Goal: Transaction & Acquisition: Purchase product/service

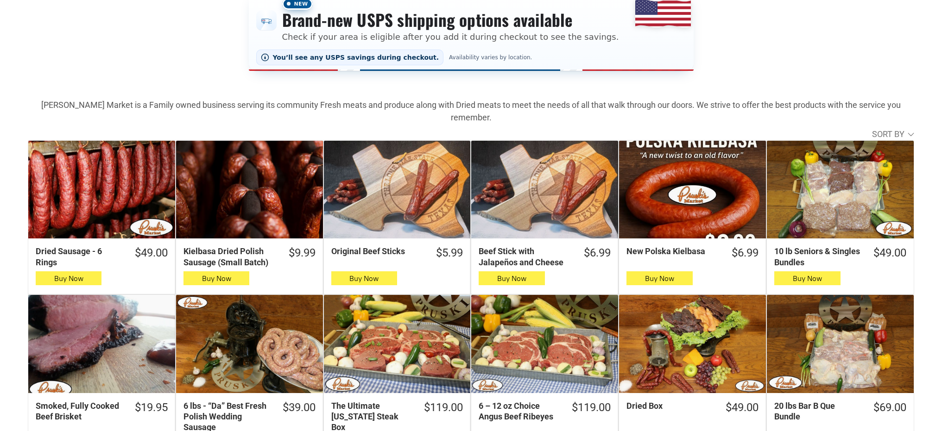
scroll to position [277, 0]
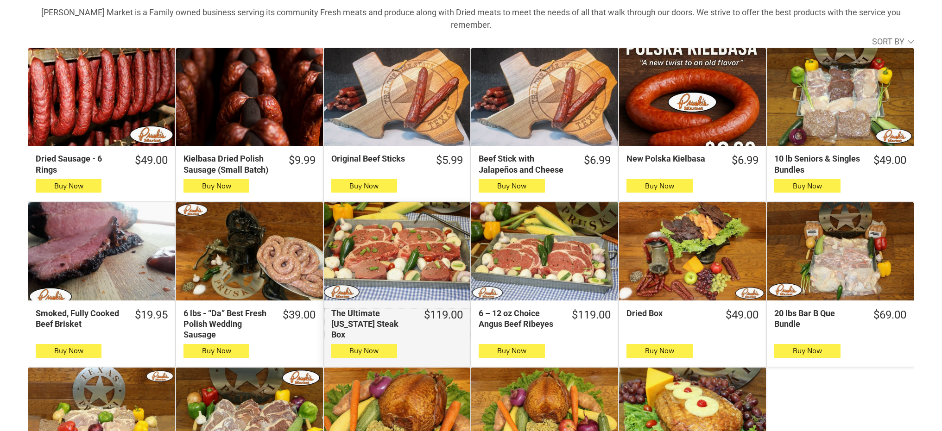
click at [377, 195] on div "The Ultimate [US_STATE] Steak Box" at bounding box center [371, 324] width 80 height 32
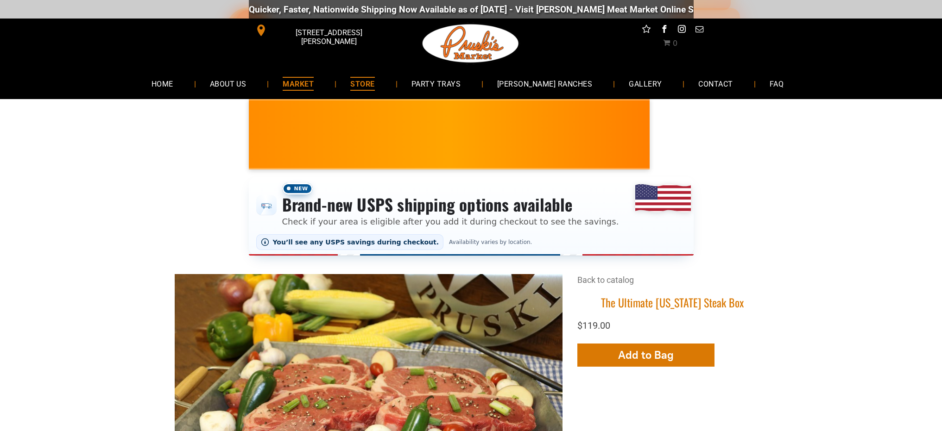
click at [302, 80] on span "MARKET" at bounding box center [298, 83] width 31 height 13
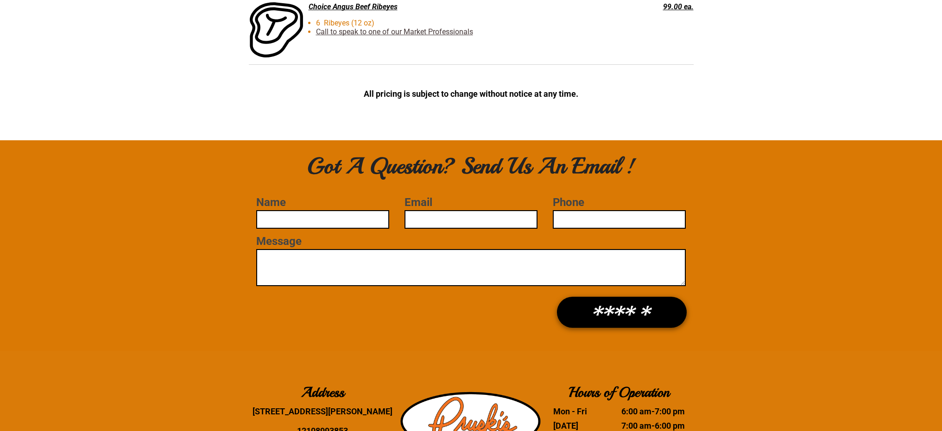
scroll to position [2473, 0]
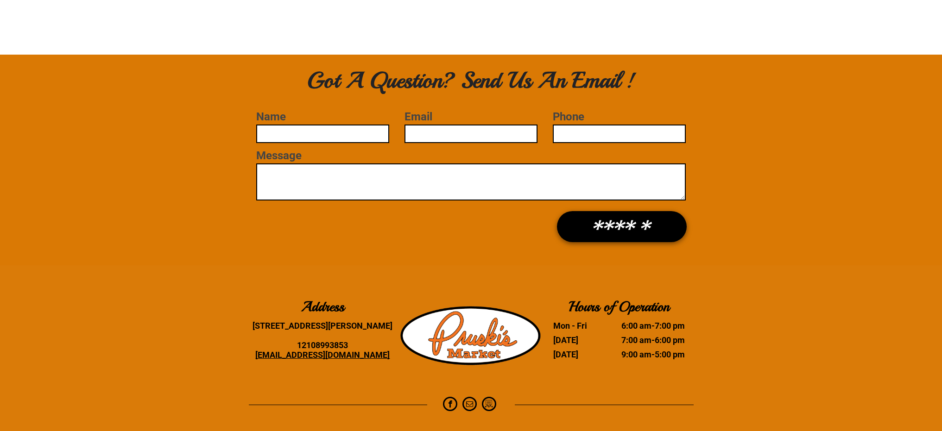
scroll to position [2472, 0]
